Goal: Task Accomplishment & Management: Use online tool/utility

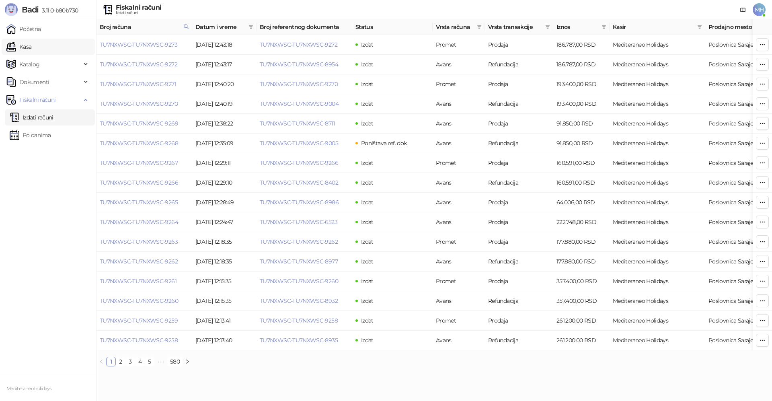
click at [31, 45] on link "Kasa" at bounding box center [18, 47] width 25 height 16
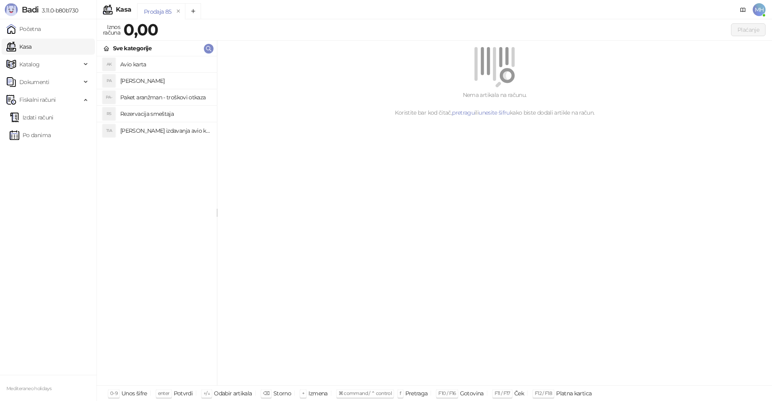
click at [161, 80] on h4 "[PERSON_NAME]" at bounding box center [165, 80] width 90 height 13
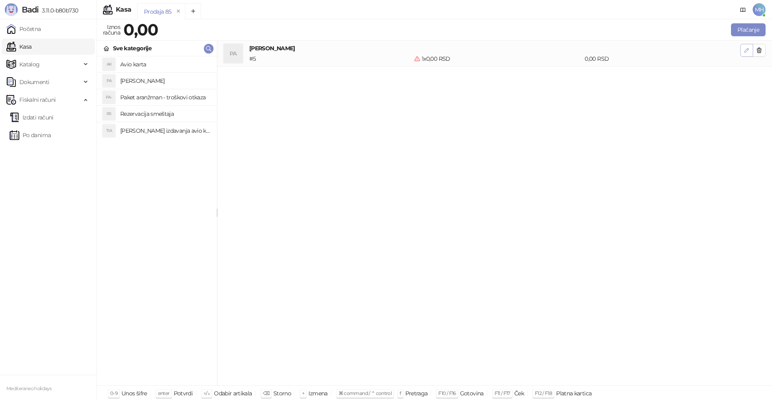
click at [751, 52] on button "button" at bounding box center [747, 50] width 13 height 13
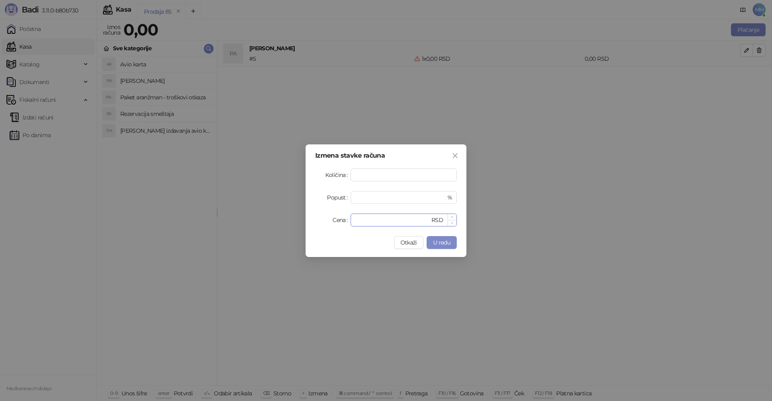
click at [377, 221] on input "*" at bounding box center [393, 220] width 74 height 12
type input "*****"
click at [447, 242] on span "U redu" at bounding box center [441, 242] width 17 height 7
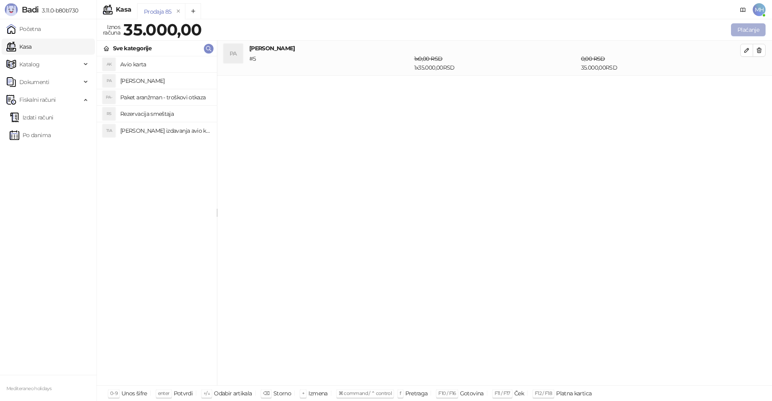
click at [741, 32] on button "Plaćanje" at bounding box center [748, 29] width 35 height 13
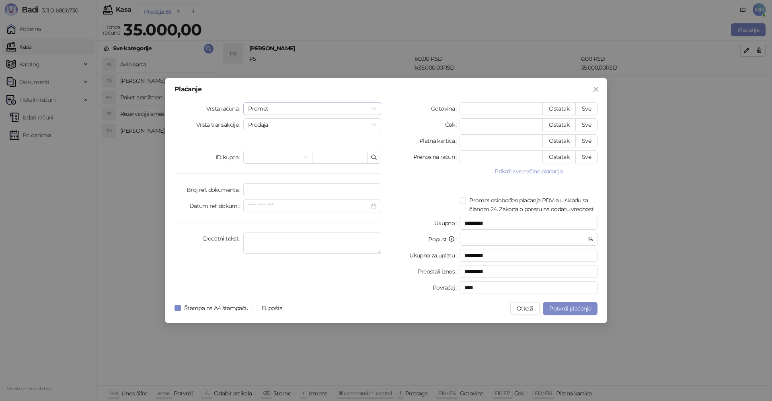
click at [336, 107] on span "Promet" at bounding box center [312, 109] width 128 height 12
click at [257, 160] on div "Avans" at bounding box center [312, 163] width 125 height 9
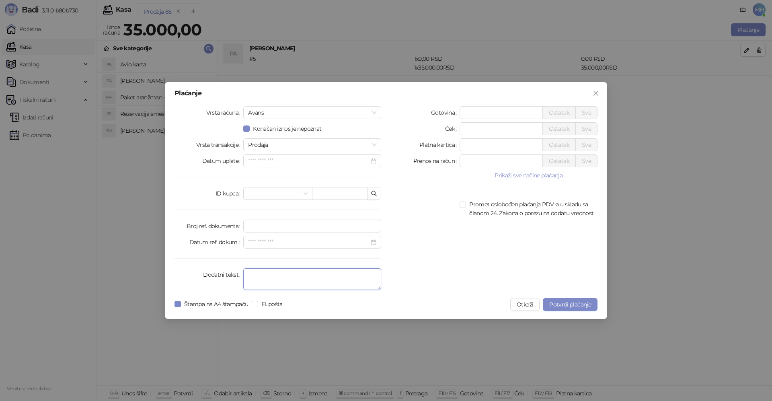
drag, startPoint x: 260, startPoint y: 270, endPoint x: 266, endPoint y: 270, distance: 6.0
click at [260, 270] on textarea "Dodatni tekst" at bounding box center [312, 279] width 138 height 22
type textarea "*********"
click at [472, 113] on input "*" at bounding box center [501, 113] width 82 height 12
drag, startPoint x: 472, startPoint y: 113, endPoint x: 482, endPoint y: 105, distance: 12.3
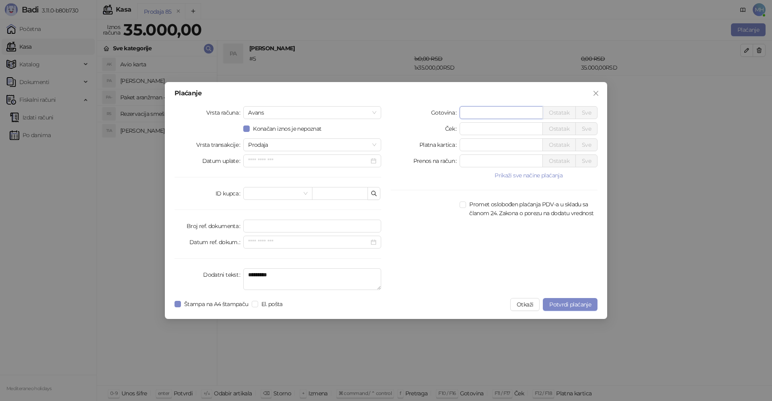
click at [474, 110] on input "*" at bounding box center [501, 113] width 82 height 12
type input "*****"
click at [579, 308] on button "Potvrdi plaćanje" at bounding box center [570, 304] width 55 height 13
